Goal: Information Seeking & Learning: Learn about a topic

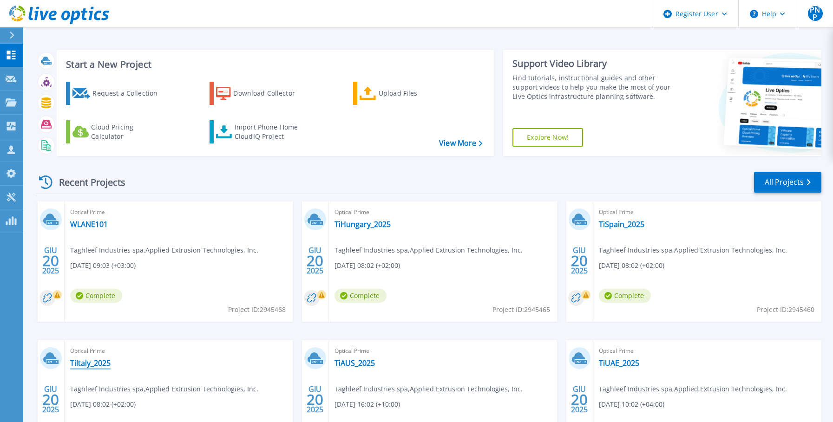
click at [81, 363] on link "TiItaly_2025" at bounding box center [90, 363] width 40 height 9
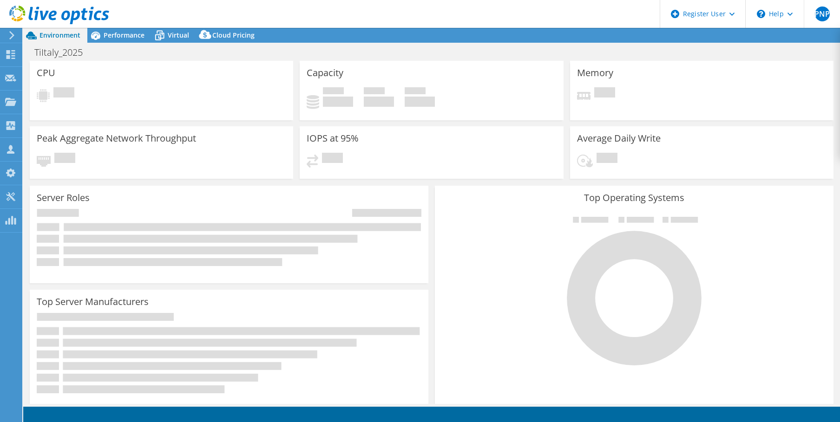
select select "USD"
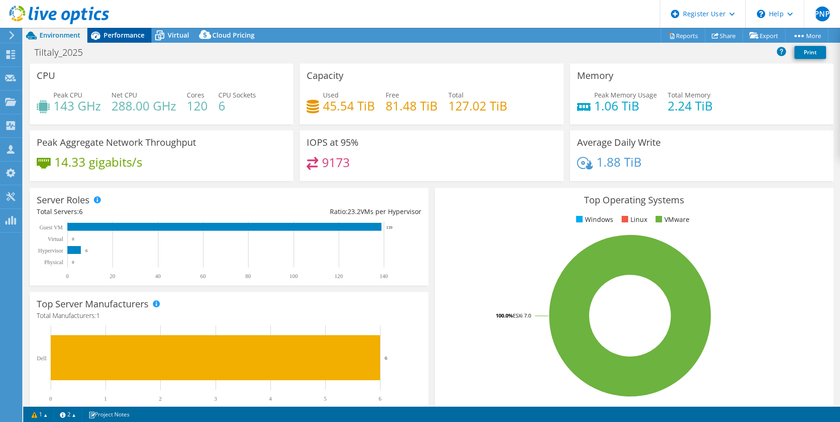
click at [114, 38] on span "Performance" at bounding box center [124, 35] width 41 height 9
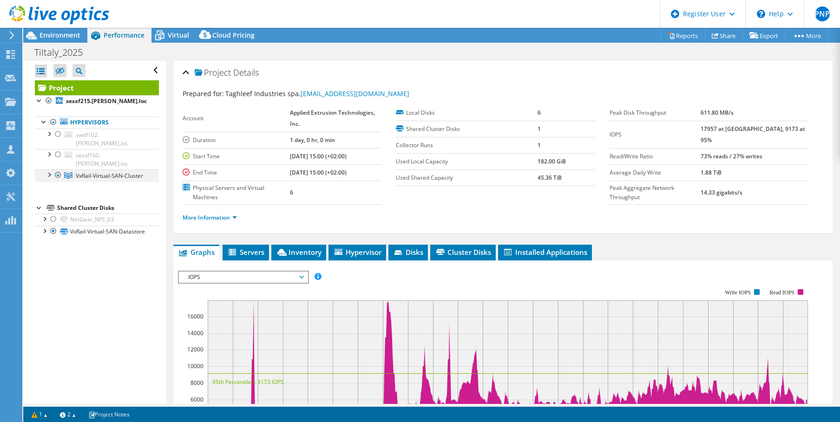
click at [46, 170] on div at bounding box center [48, 174] width 9 height 9
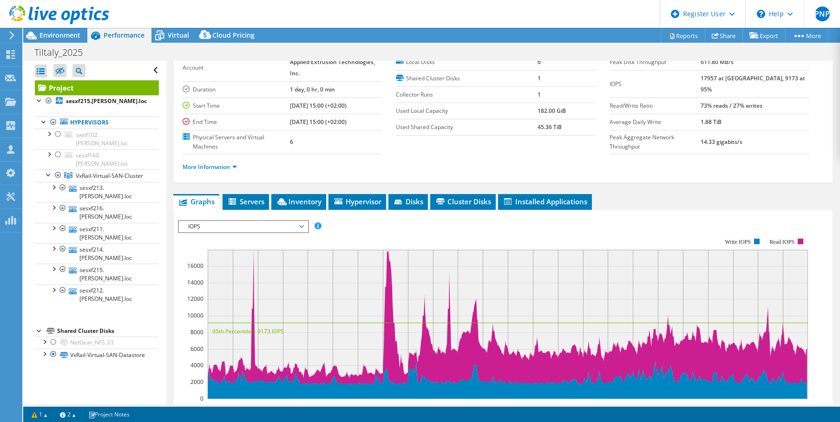
scroll to position [46, 0]
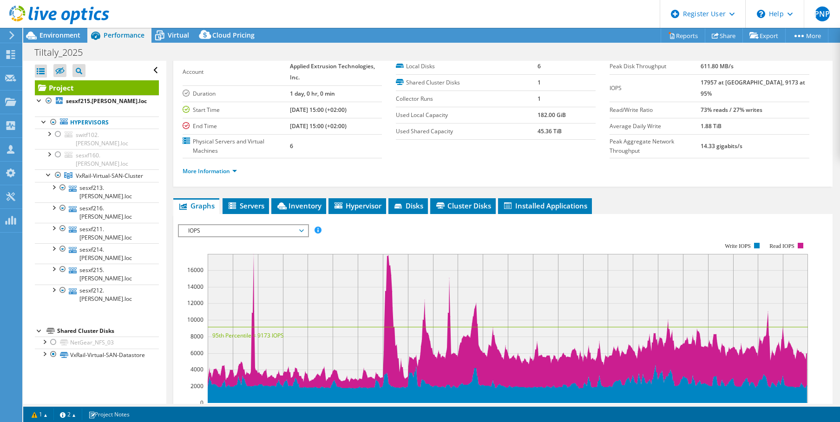
click at [302, 232] on span "IOPS" at bounding box center [242, 230] width 119 height 11
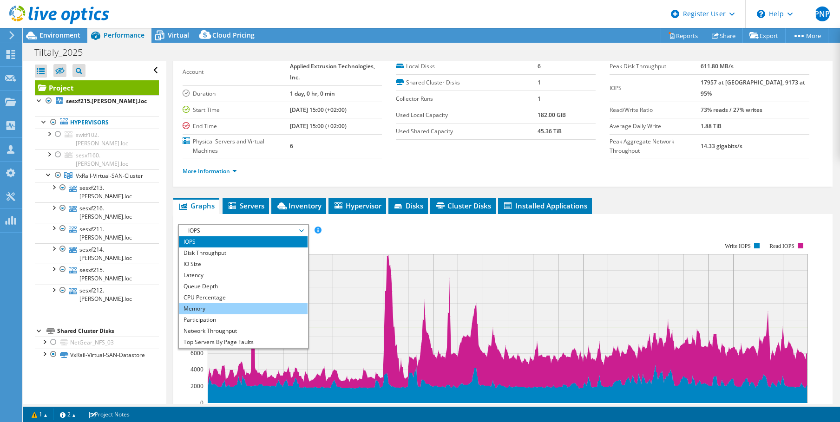
click at [234, 305] on li "Memory" at bounding box center [243, 308] width 129 height 11
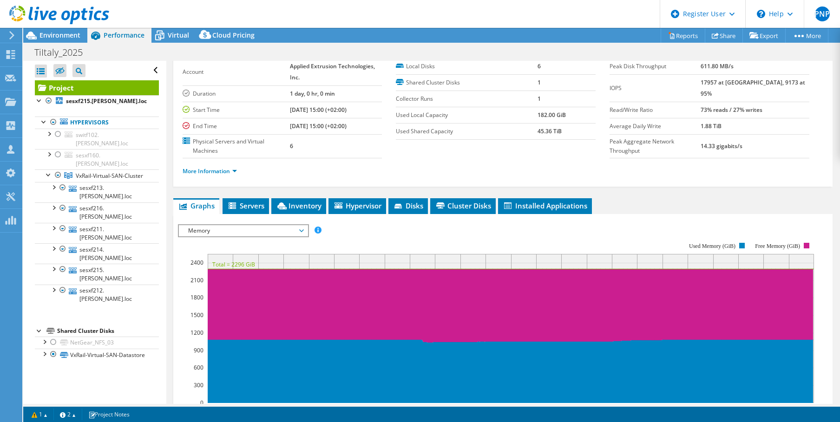
click at [304, 230] on span "Memory" at bounding box center [243, 230] width 129 height 11
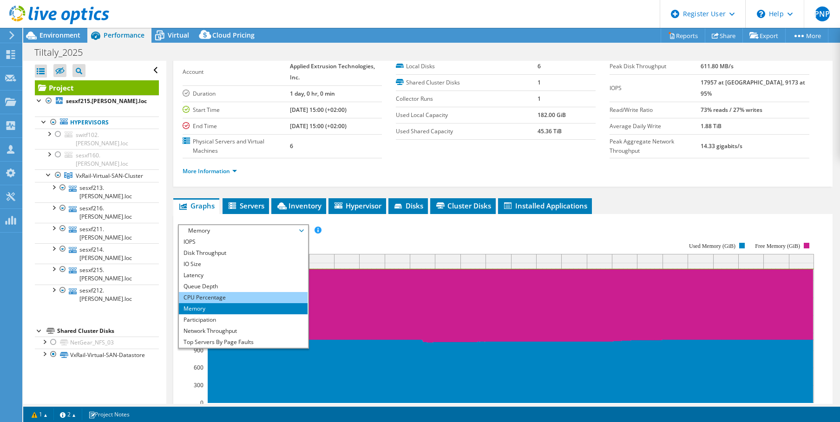
click at [204, 294] on li "CPU Percentage" at bounding box center [243, 297] width 129 height 11
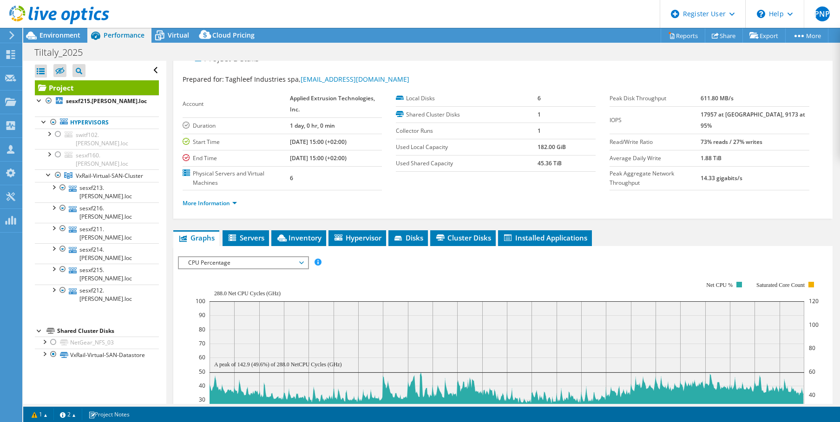
scroll to position [0, 0]
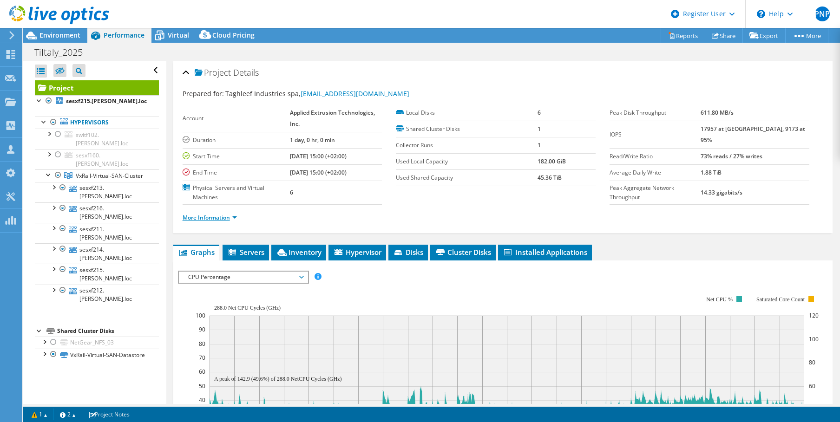
click at [232, 220] on link "More Information" at bounding box center [210, 218] width 54 height 8
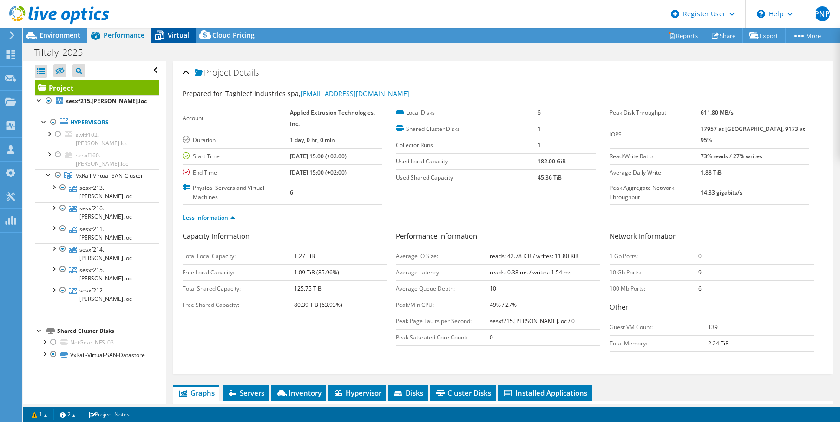
click at [172, 37] on span "Virtual" at bounding box center [178, 35] width 21 height 9
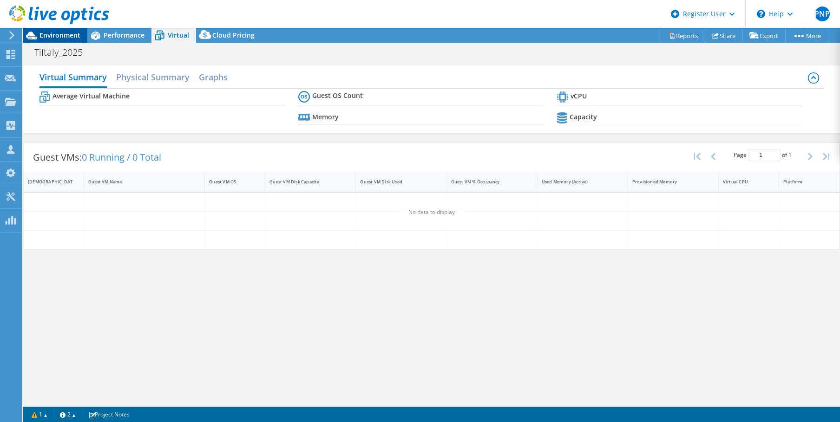
click at [65, 37] on span "Environment" at bounding box center [59, 35] width 41 height 9
